Goal: Transaction & Acquisition: Subscribe to service/newsletter

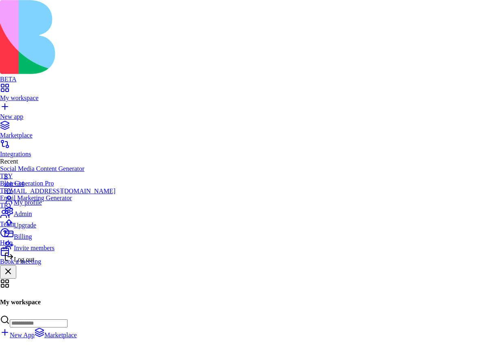
click at [54, 229] on div "Upgrade" at bounding box center [59, 222] width 111 height 11
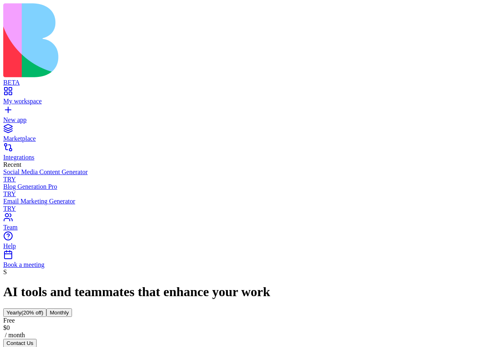
click at [72, 308] on button "Monthly" at bounding box center [59, 312] width 26 height 9
click at [43, 309] on span "(20% off)" at bounding box center [33, 312] width 22 height 6
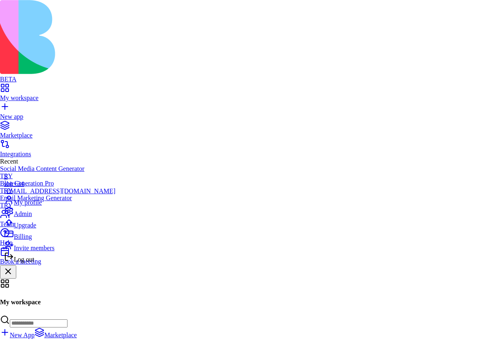
click at [37, 240] on div "Billing" at bounding box center [59, 234] width 111 height 11
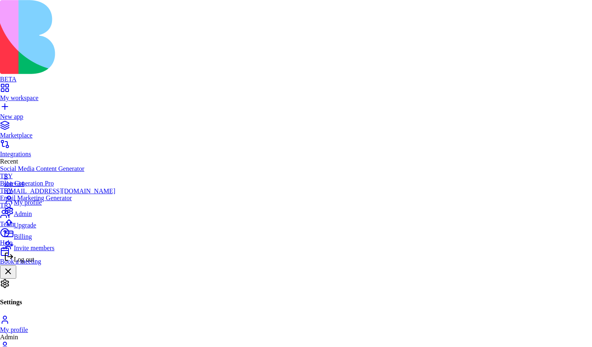
click at [43, 263] on div "Log out" at bounding box center [59, 257] width 111 height 11
